Goal: Navigation & Orientation: Find specific page/section

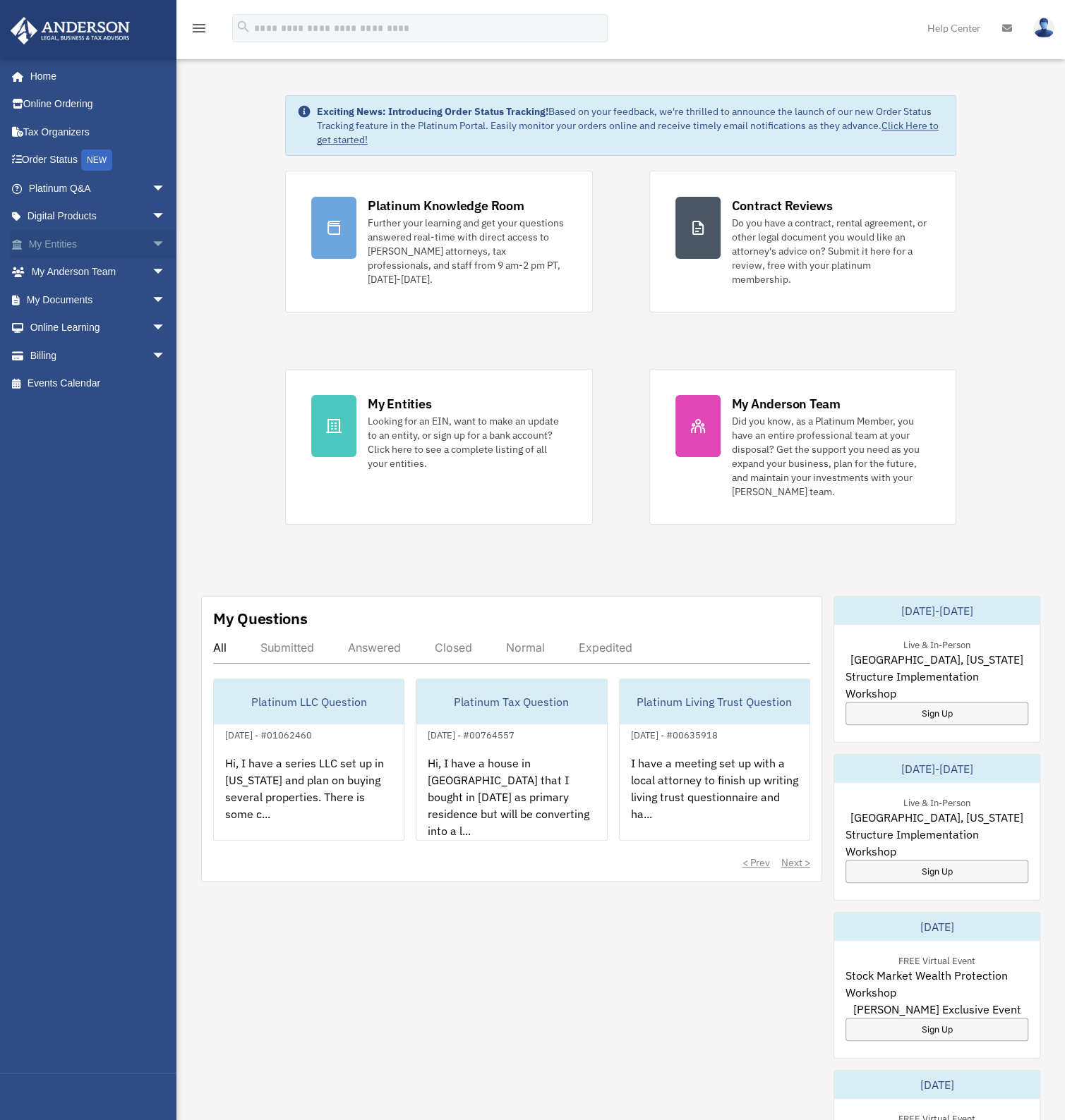
click at [152, 242] on span "arrow_drop_down" at bounding box center [166, 244] width 28 height 29
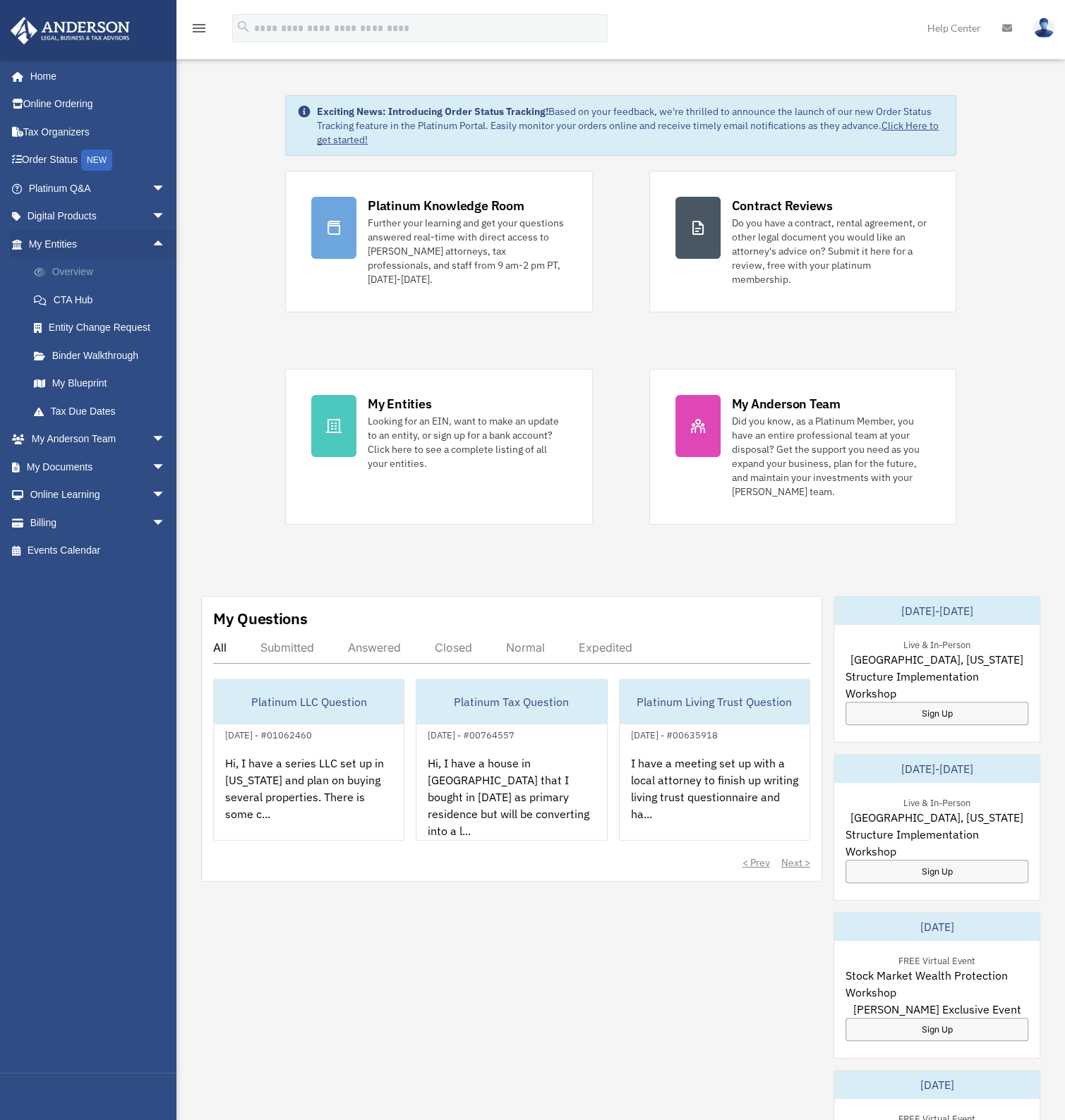
click at [87, 264] on link "Overview" at bounding box center [103, 272] width 167 height 28
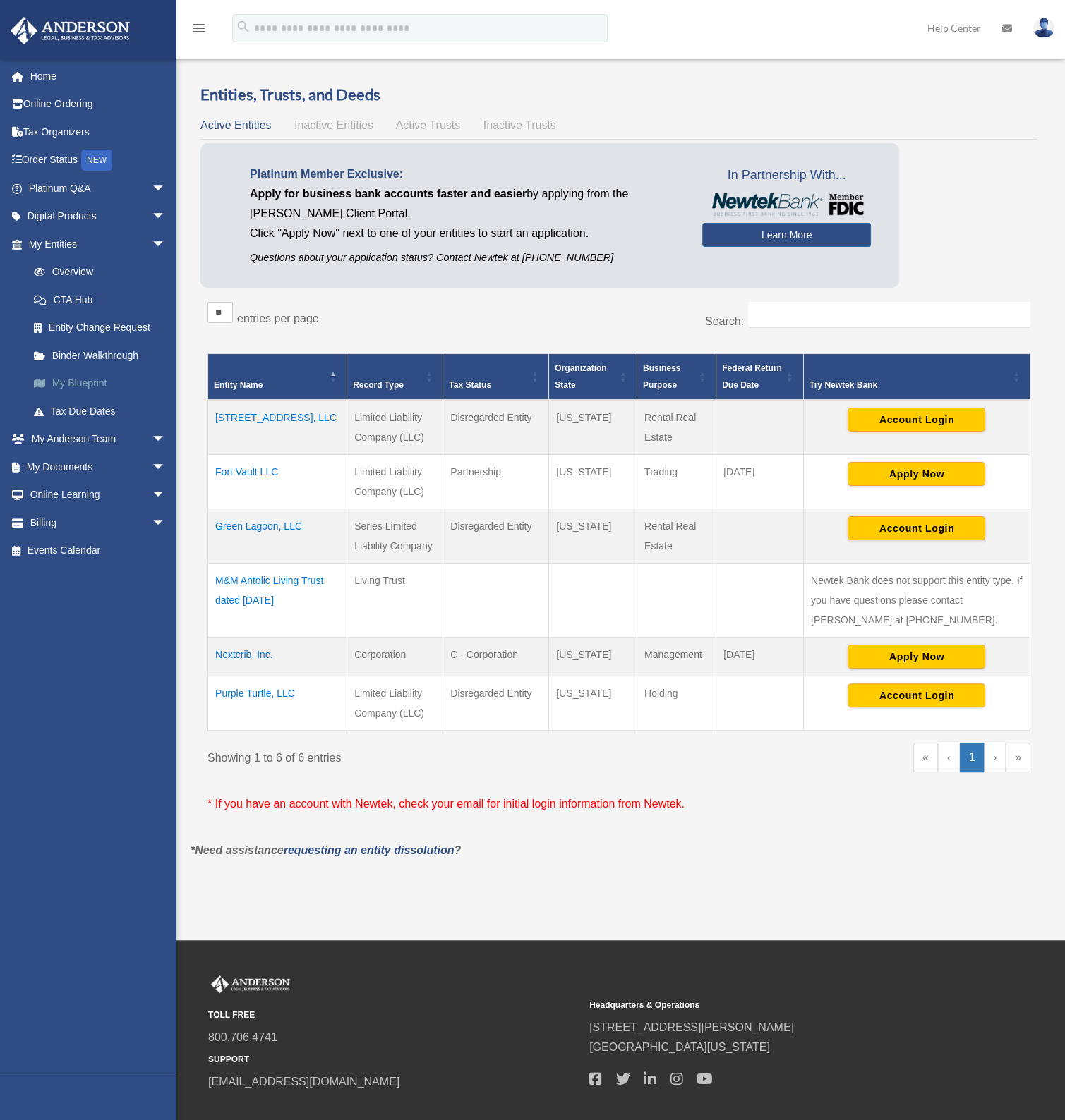
click at [98, 378] on link "My Blueprint" at bounding box center [103, 384] width 167 height 28
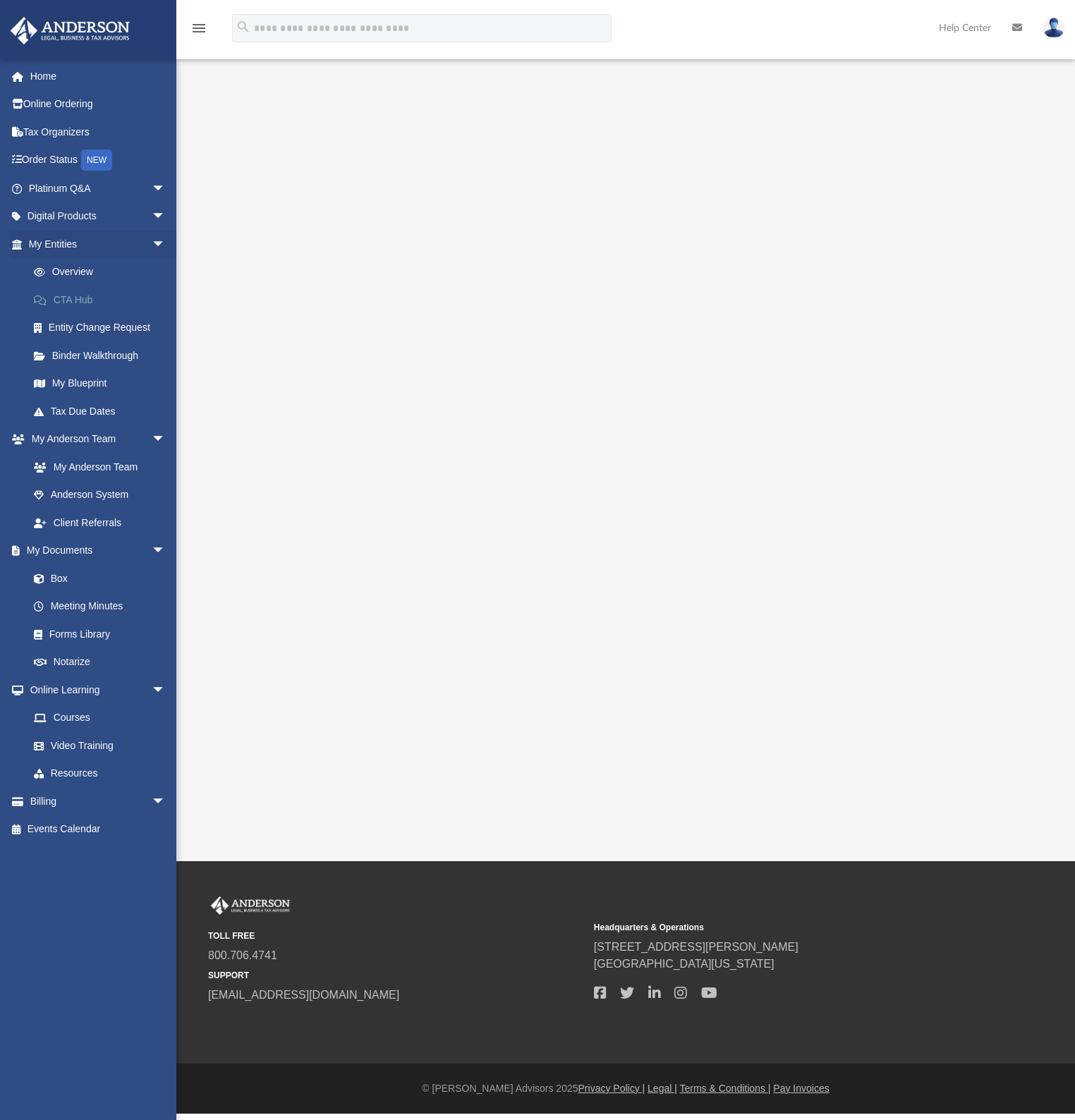
click at [82, 295] on link "CTA Hub" at bounding box center [103, 300] width 167 height 28
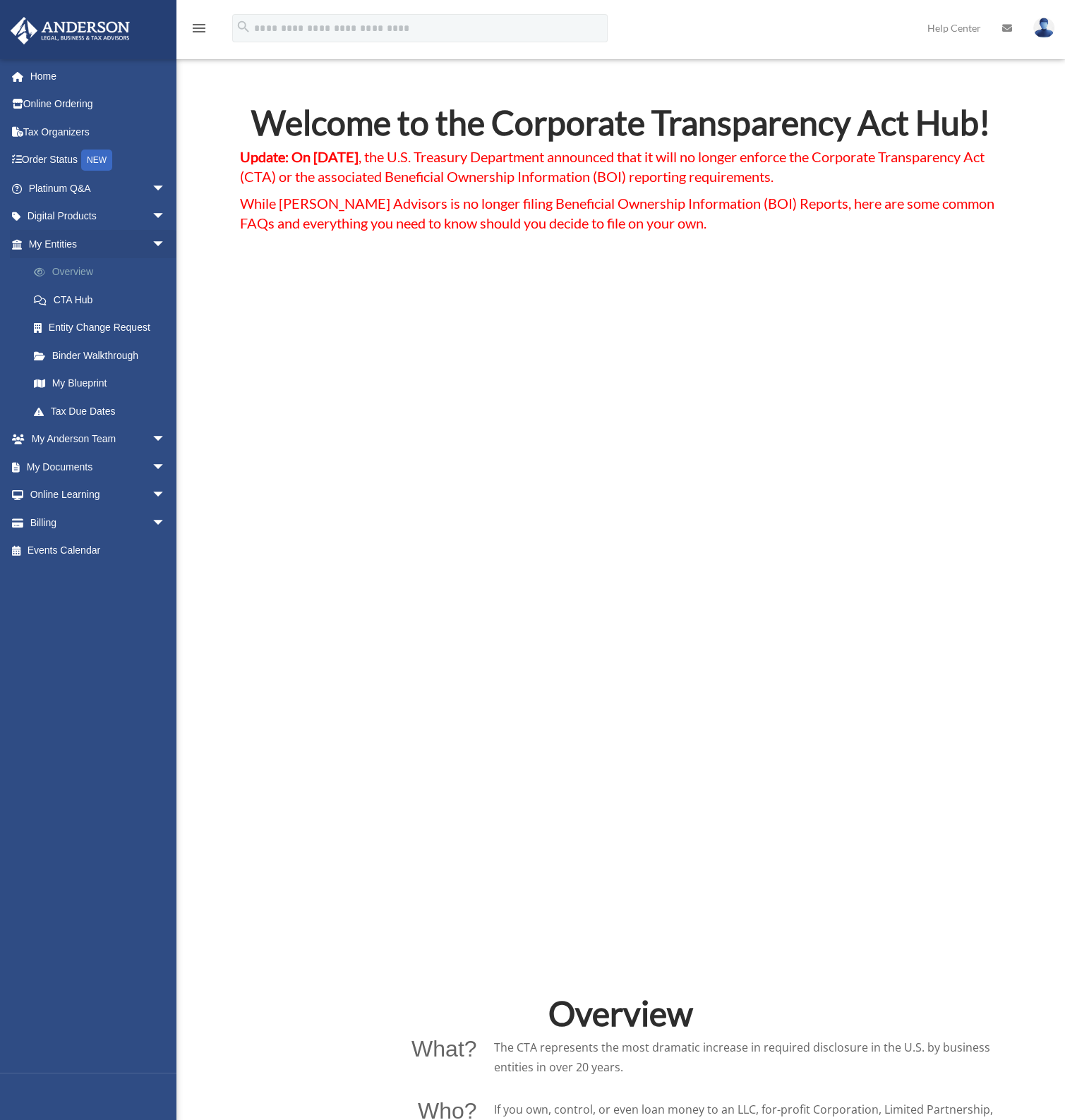
click at [68, 279] on link "Overview" at bounding box center [103, 272] width 167 height 28
